Goal: Task Accomplishment & Management: Manage account settings

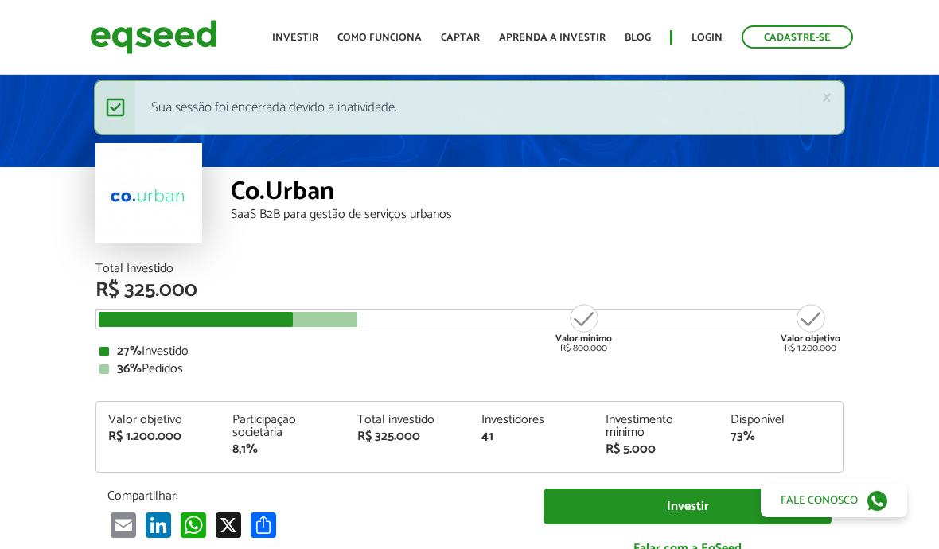
click at [710, 33] on link "Login" at bounding box center [706, 38] width 31 height 10
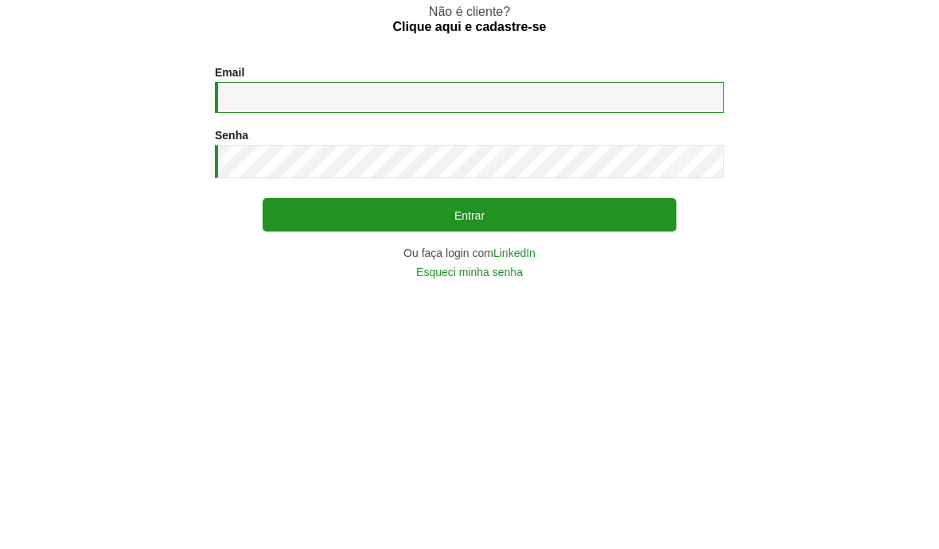
type input "**********"
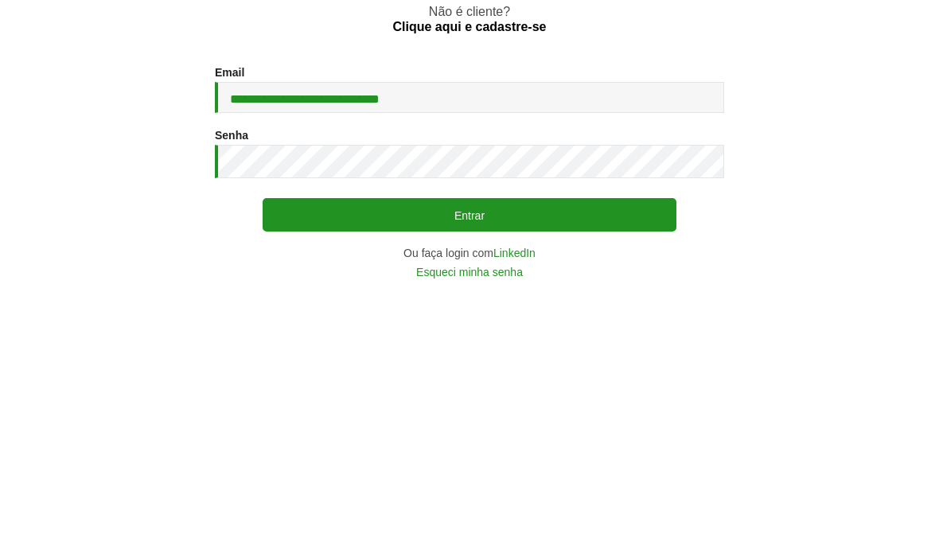
click at [469, 380] on button "Entrar" at bounding box center [470, 396] width 414 height 33
